Goal: Task Accomplishment & Management: Manage account settings

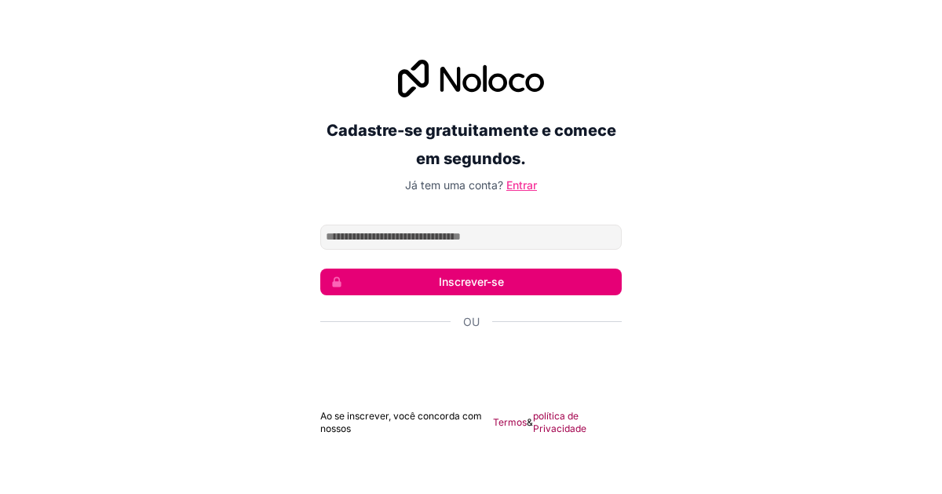
click at [532, 189] on font "Entrar" at bounding box center [521, 184] width 31 height 13
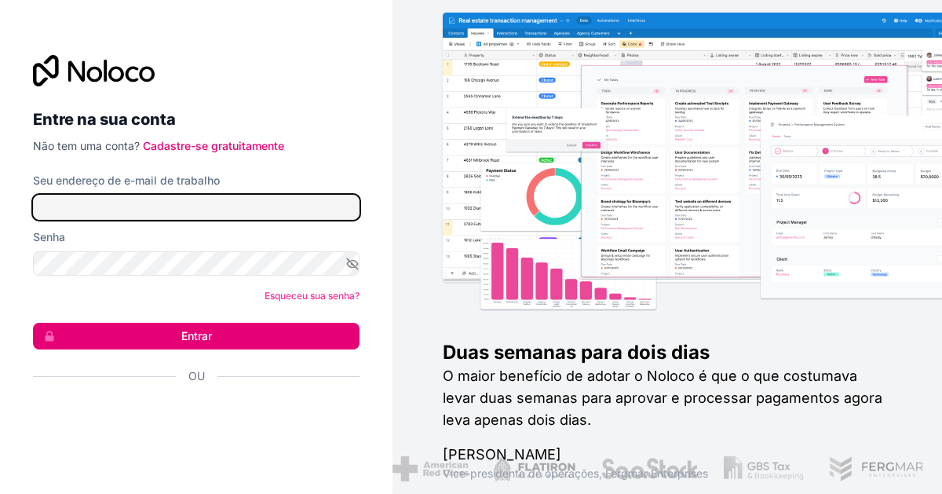
click at [90, 208] on input "Seu endereço de e-mail de trabalho" at bounding box center [196, 207] width 327 height 25
click at [133, 208] on input "Seu endereço de e-mail de trabalho" at bounding box center [196, 207] width 327 height 25
type input "**********"
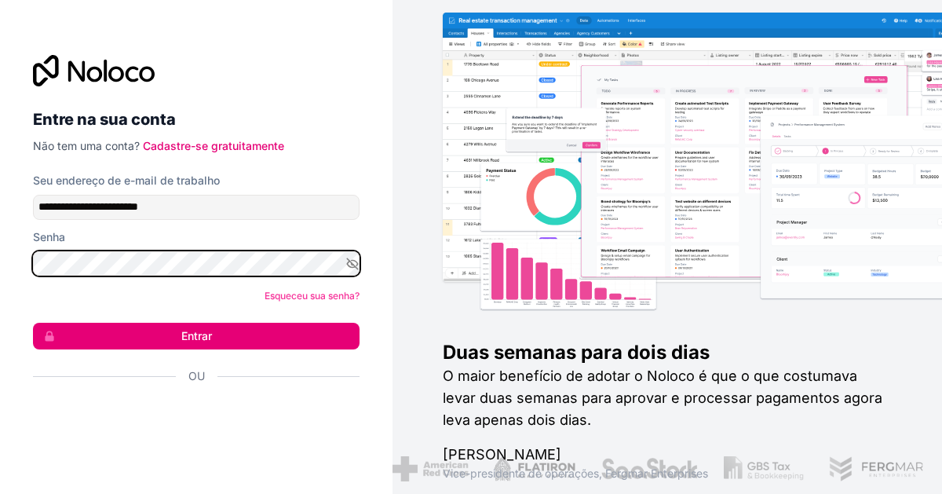
click at [33, 323] on button "Entrar" at bounding box center [196, 336] width 327 height 27
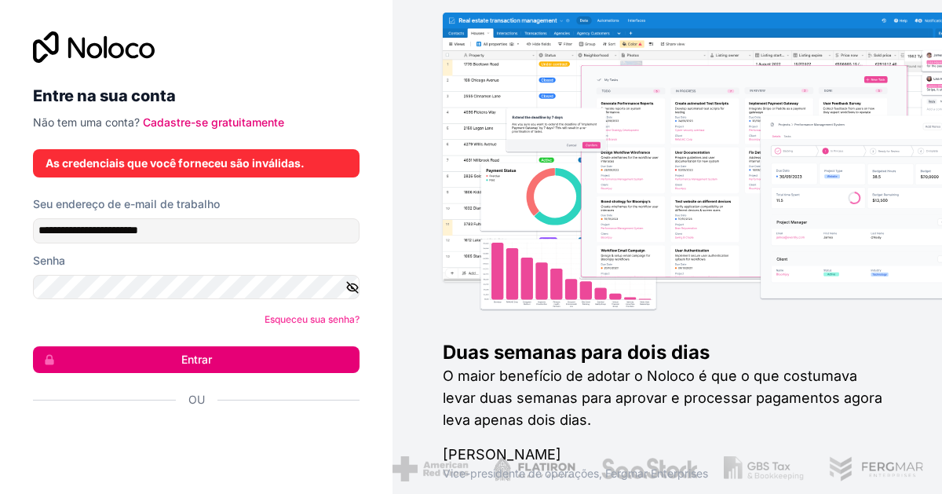
click at [356, 290] on icon "button" at bounding box center [352, 287] width 11 height 11
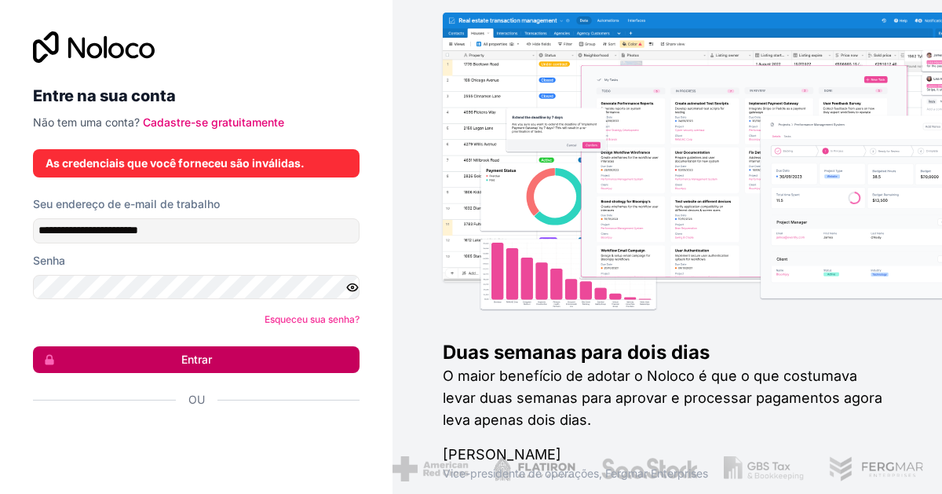
click at [113, 363] on button "Entrar" at bounding box center [196, 359] width 327 height 27
click at [149, 366] on button "Entrar" at bounding box center [196, 359] width 327 height 27
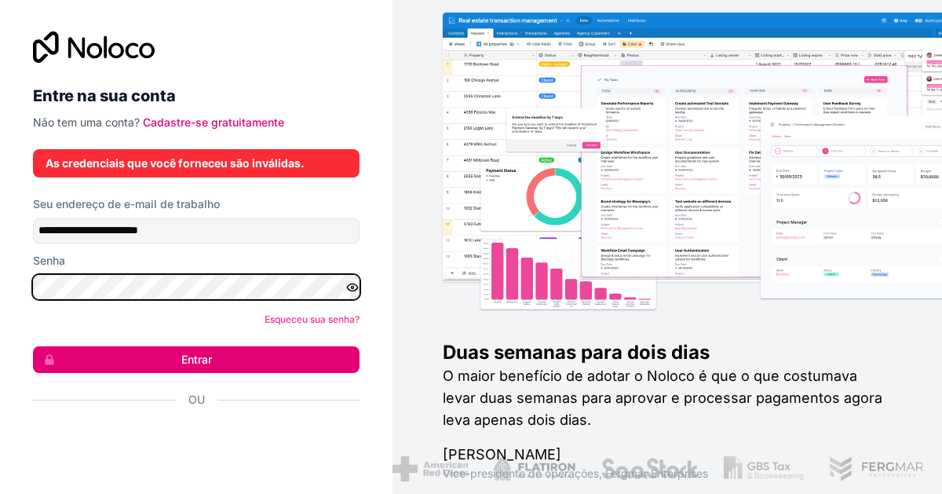
click at [33, 346] on button "Entrar" at bounding box center [196, 359] width 327 height 27
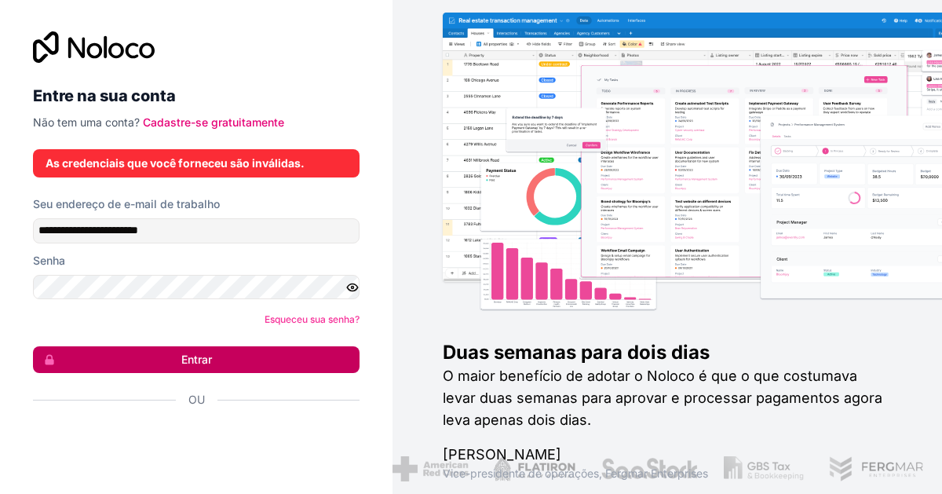
click at [141, 359] on button "Entrar" at bounding box center [196, 359] width 327 height 27
click at [140, 359] on button "Entrar" at bounding box center [196, 359] width 327 height 27
click at [139, 360] on button "Entrar" at bounding box center [196, 359] width 327 height 27
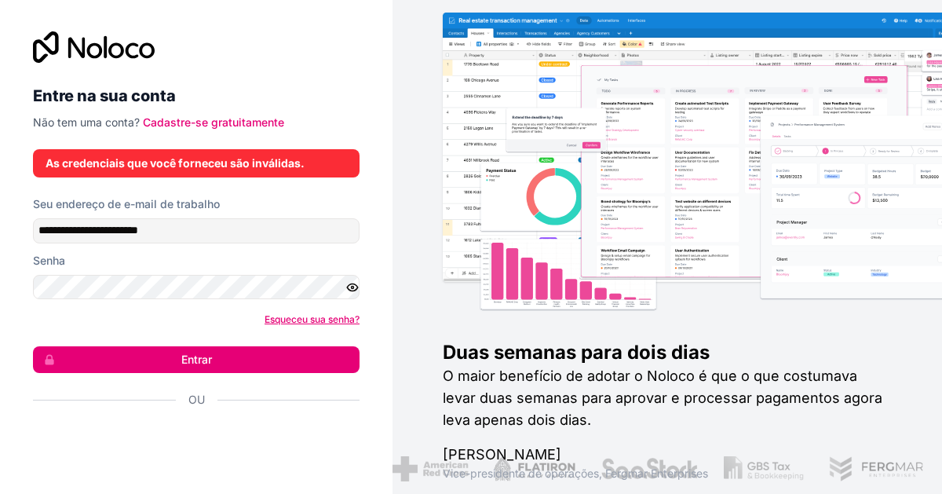
click at [297, 315] on font "Esqueceu sua senha?" at bounding box center [311, 319] width 95 height 12
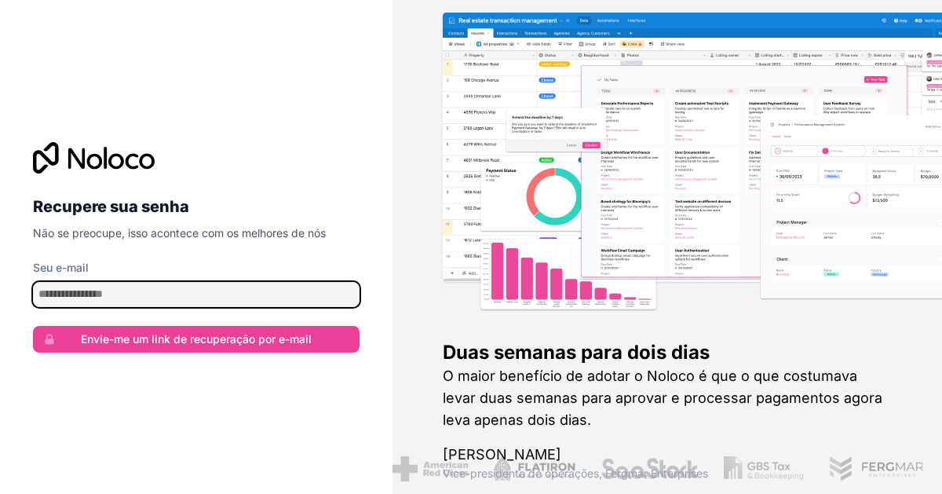
click at [150, 302] on input "Seu e-mail" at bounding box center [196, 294] width 327 height 25
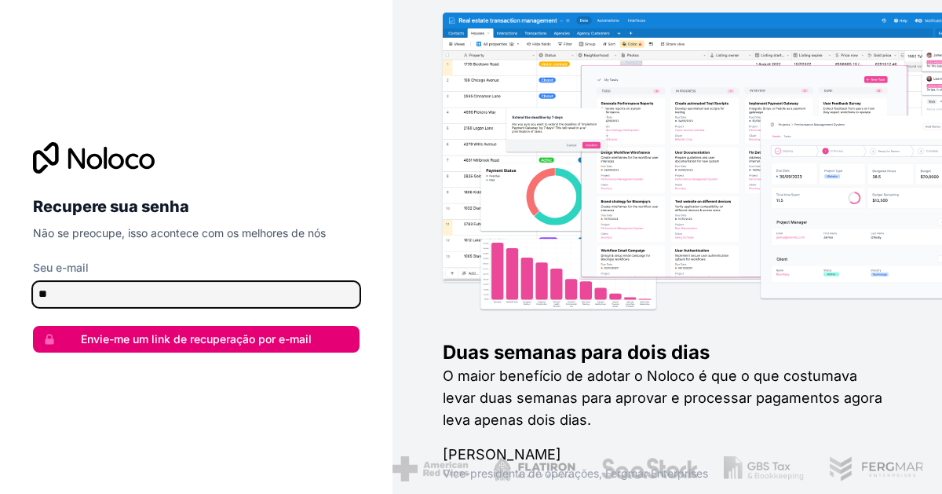
type input "**********"
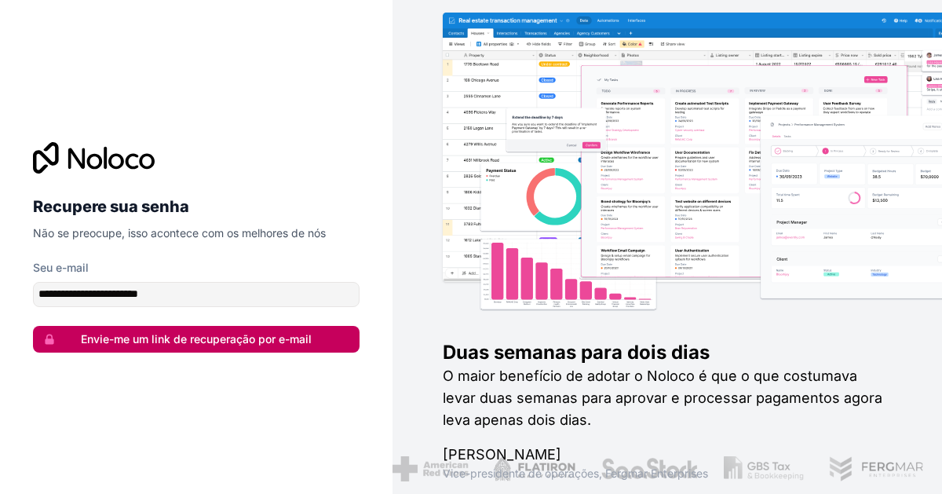
click at [156, 341] on font "Envie-me um link de recuperação por e-mail" at bounding box center [196, 338] width 231 height 13
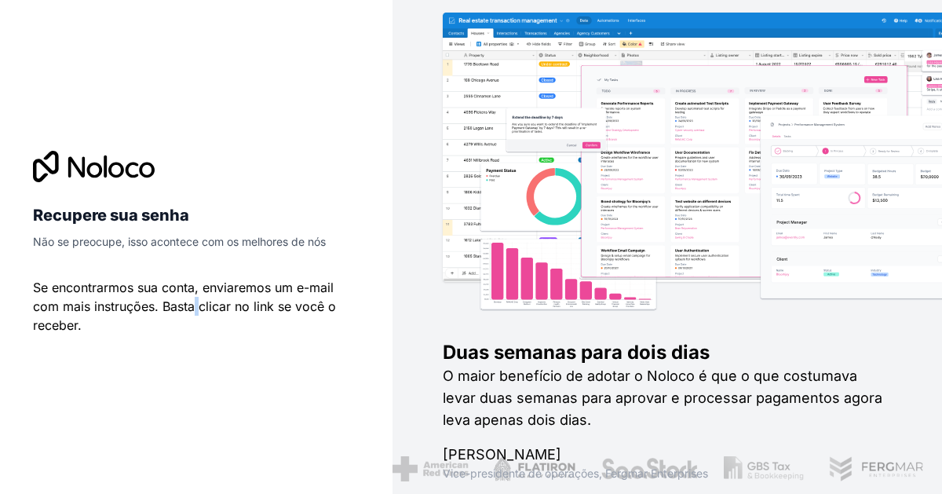
click at [198, 298] on font "Se encontrarmos sua conta, enviaremos um e-mail com mais instruções. Basta clic…" at bounding box center [184, 305] width 303 height 53
click at [564, 279] on img at bounding box center [742, 180] width 549 height 272
click at [565, 279] on img at bounding box center [742, 180] width 549 height 272
click at [566, 279] on img at bounding box center [742, 180] width 549 height 272
